Goal: Transaction & Acquisition: Purchase product/service

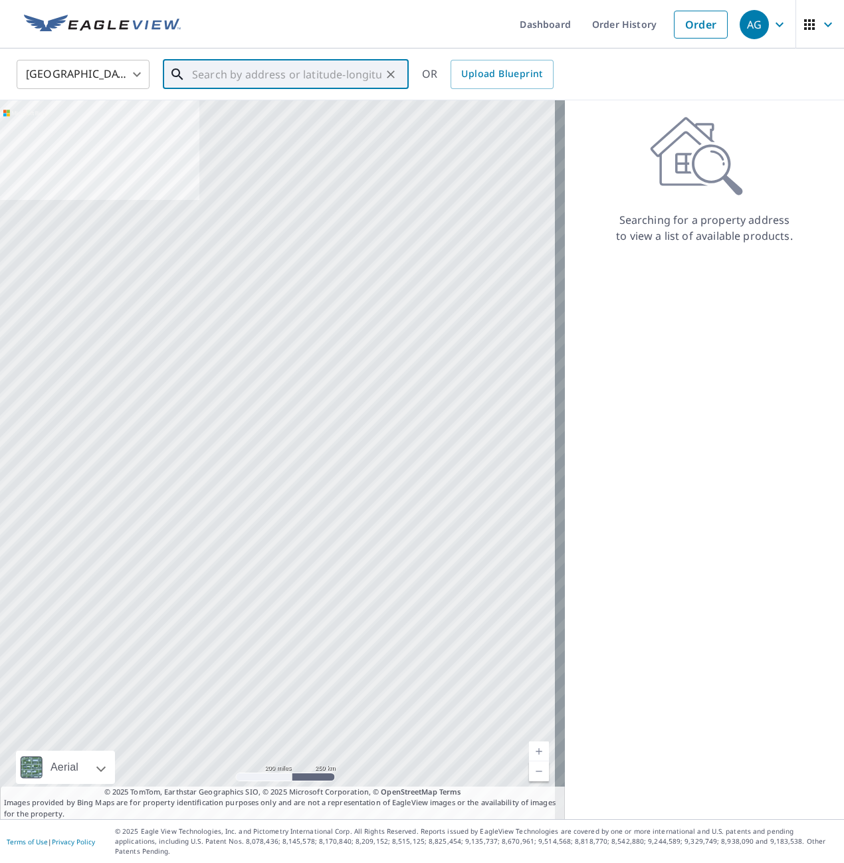
click at [212, 79] on input "text" at bounding box center [286, 74] width 189 height 37
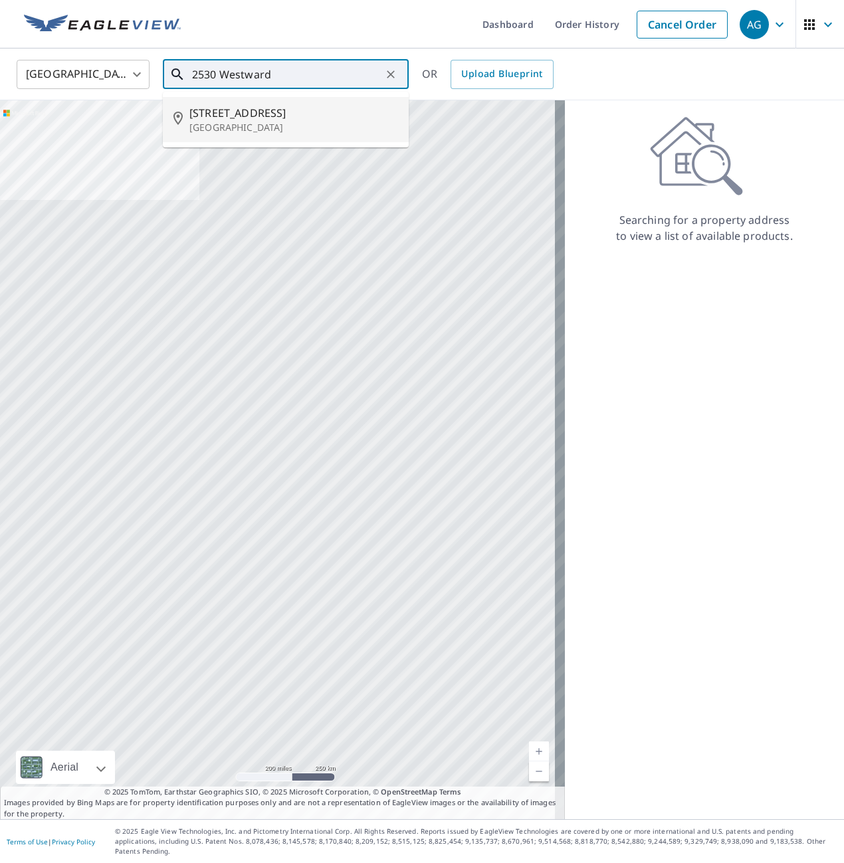
click at [260, 132] on p "[GEOGRAPHIC_DATA]" at bounding box center [293, 127] width 209 height 13
type input "[STREET_ADDRESS][PERSON_NAME]"
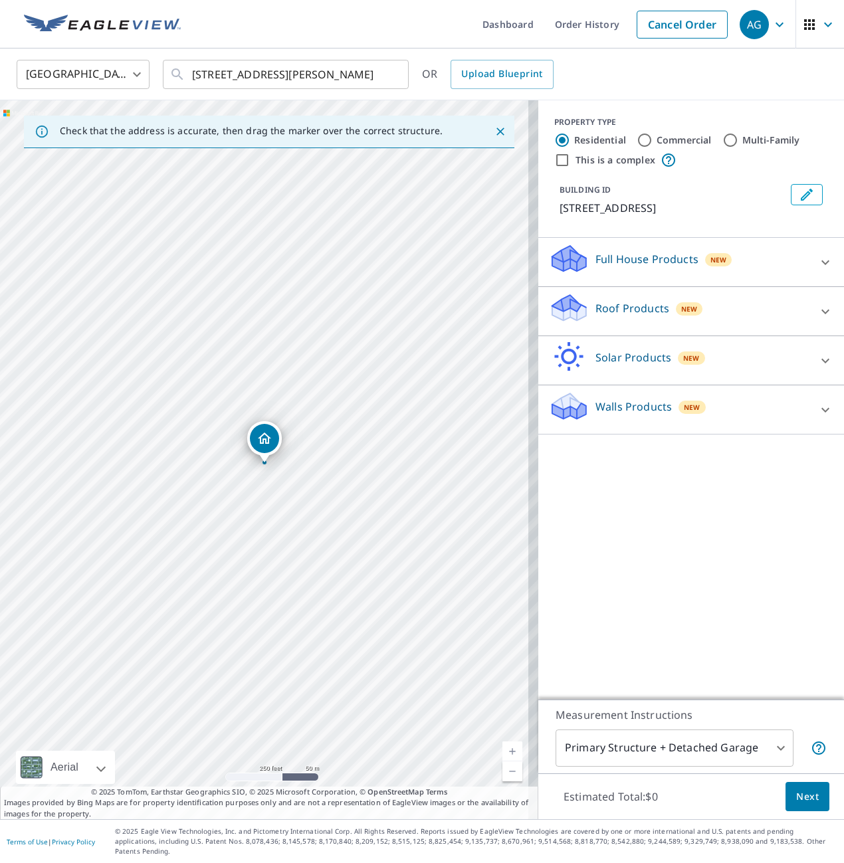
click at [631, 312] on p "Roof Products" at bounding box center [633, 308] width 74 height 16
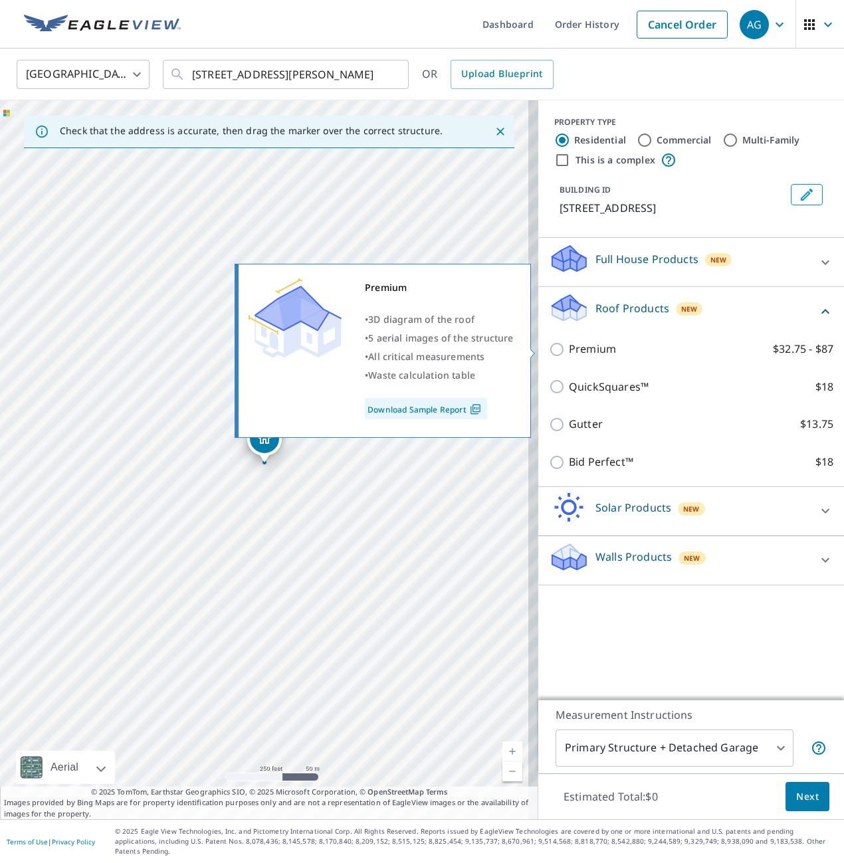
click at [587, 352] on p "Premium" at bounding box center [592, 349] width 47 height 17
click at [569, 352] on input "Premium $32.75 - $87" at bounding box center [559, 350] width 20 height 16
checkbox input "true"
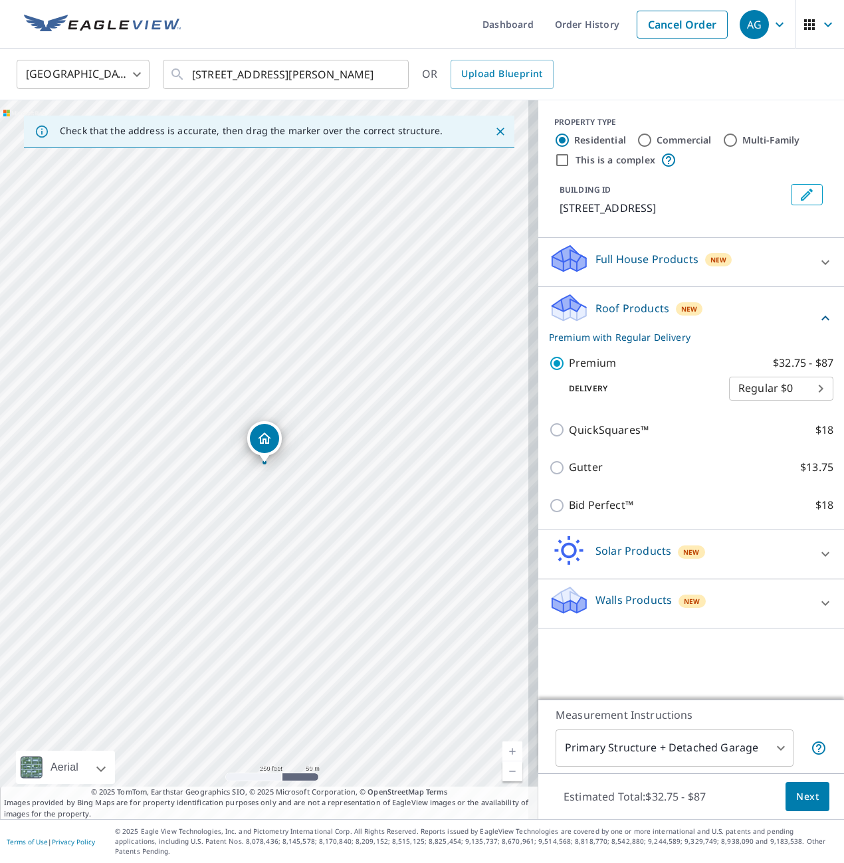
click at [788, 808] on button "Next" at bounding box center [808, 797] width 44 height 30
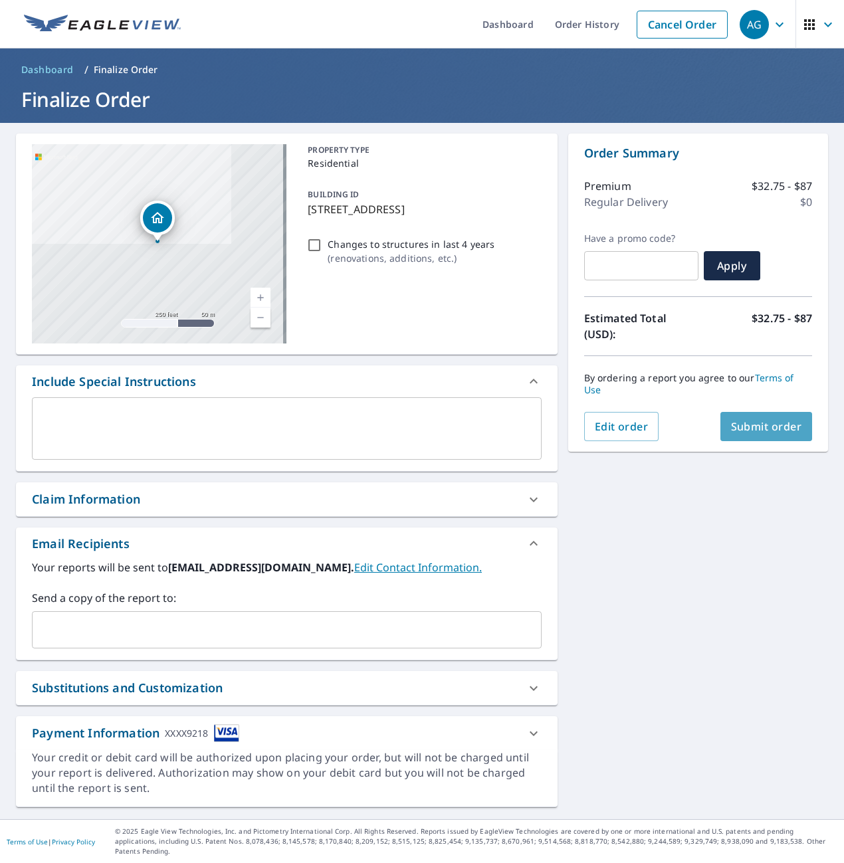
click at [750, 430] on span "Submit order" at bounding box center [766, 426] width 71 height 15
